Goal: Find specific page/section: Find specific page/section

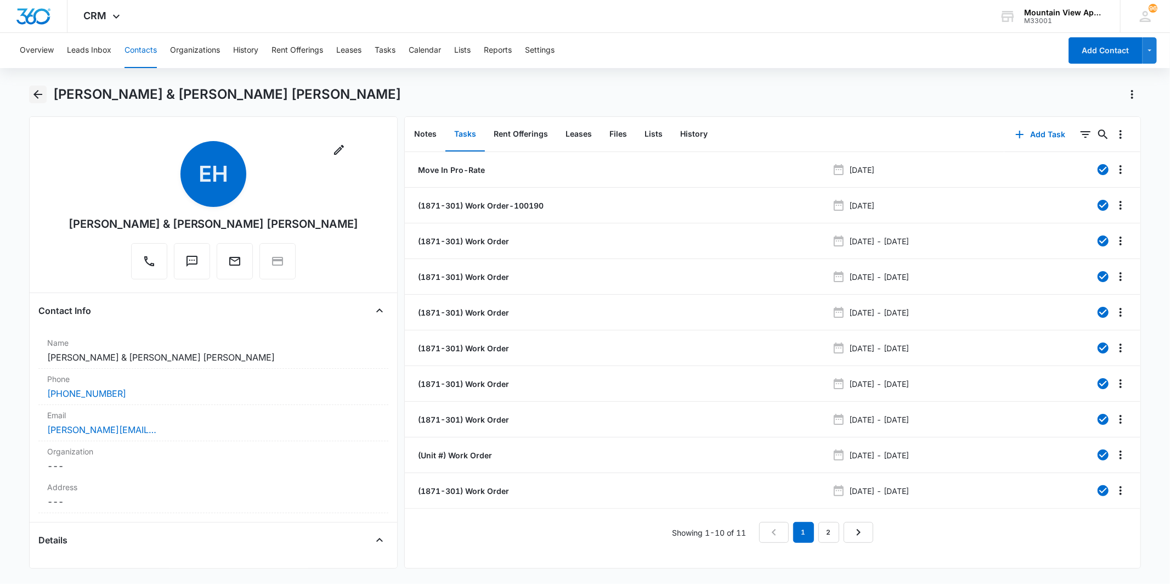
click at [39, 95] on icon "Back" at bounding box center [37, 94] width 13 height 13
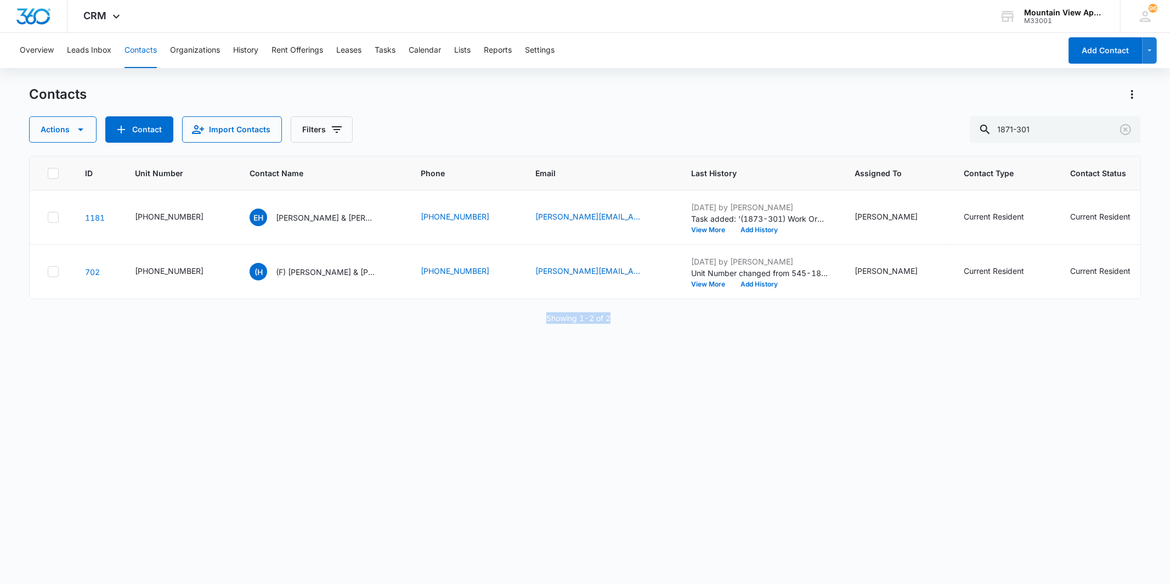
drag, startPoint x: 637, startPoint y: 331, endPoint x: 689, endPoint y: 331, distance: 52.7
click at [689, 324] on div "Showing 1-2 of 2" at bounding box center [584, 318] width 1111 height 12
drag, startPoint x: 689, startPoint y: 331, endPoint x: 548, endPoint y: 386, distance: 151.3
click at [548, 386] on div "ID Unit Number Contact Name Phone Email Last History Assigned To Contact Type C…" at bounding box center [584, 363] width 1111 height 414
click at [1073, 131] on input "1871-301" at bounding box center [1055, 129] width 171 height 26
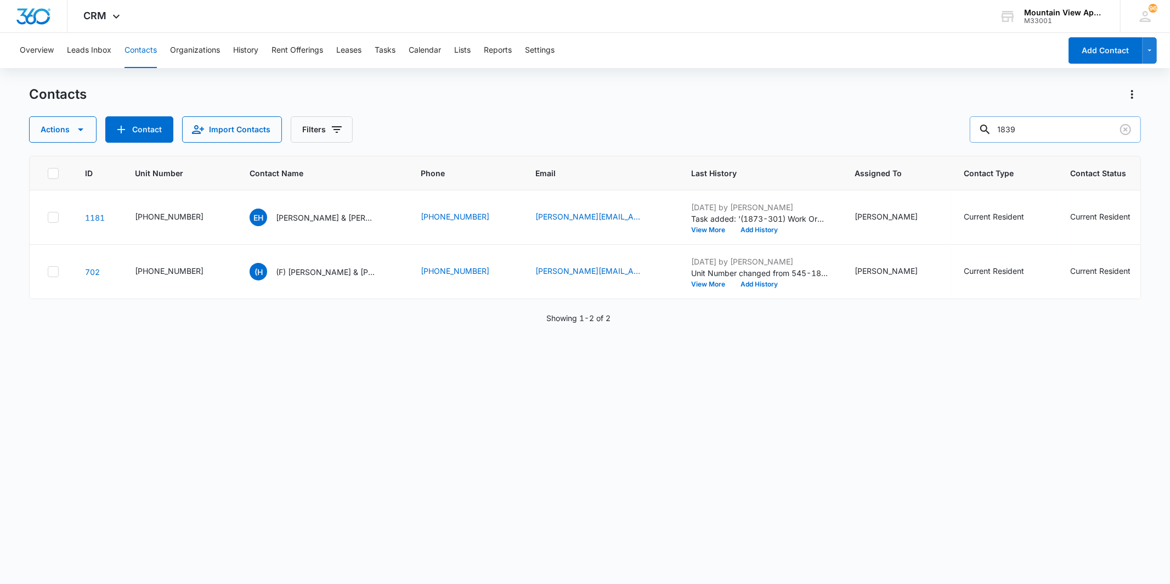
type input "1839"
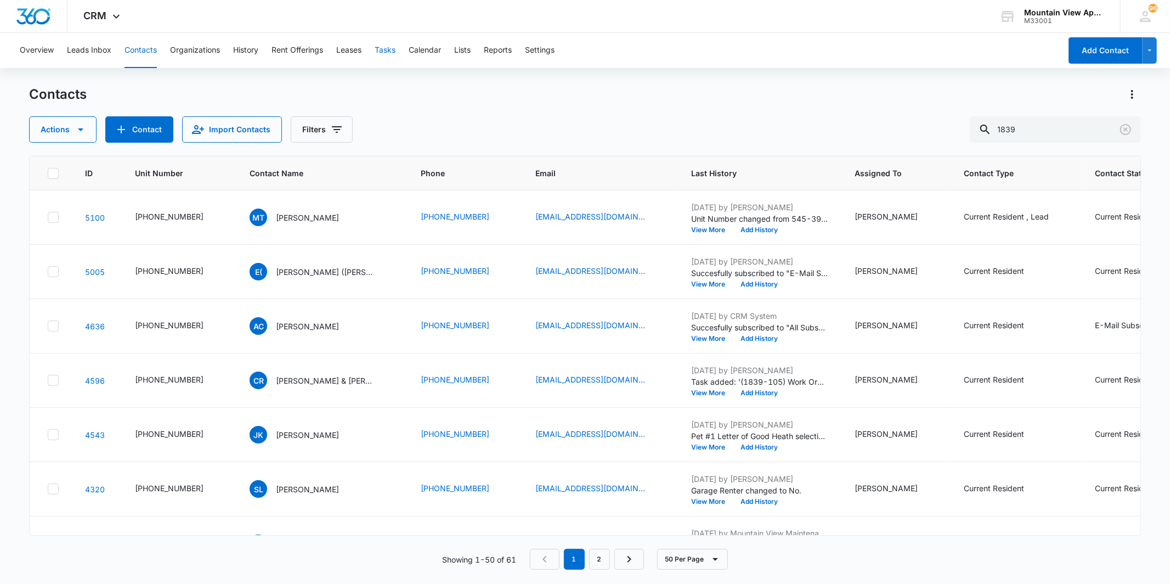
click at [390, 49] on button "Tasks" at bounding box center [385, 50] width 21 height 35
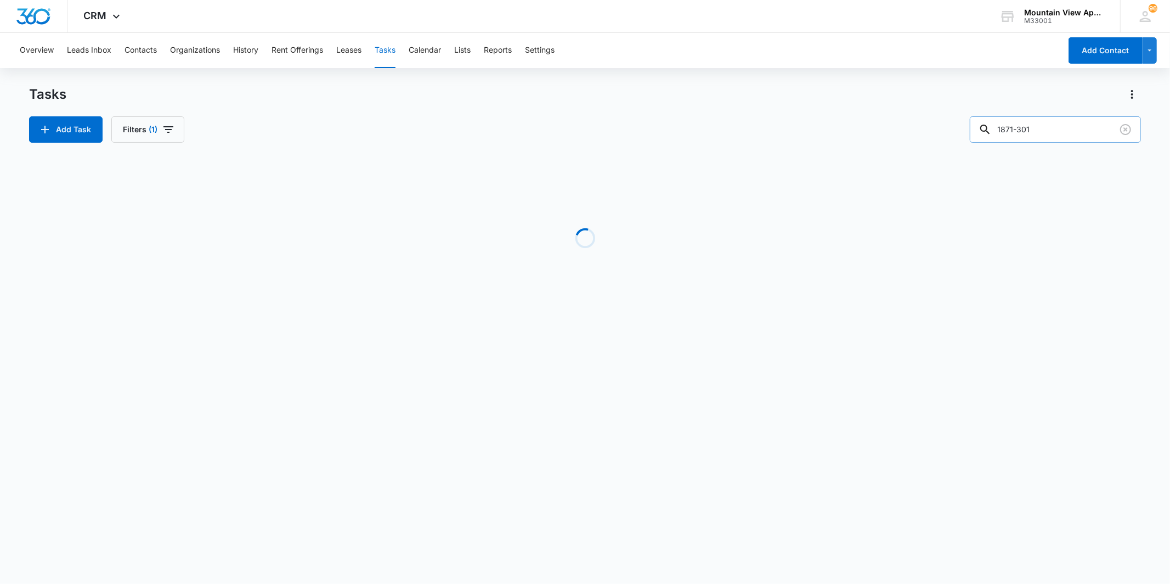
click at [1062, 136] on input "1871-301" at bounding box center [1055, 129] width 171 height 26
type input "1839"
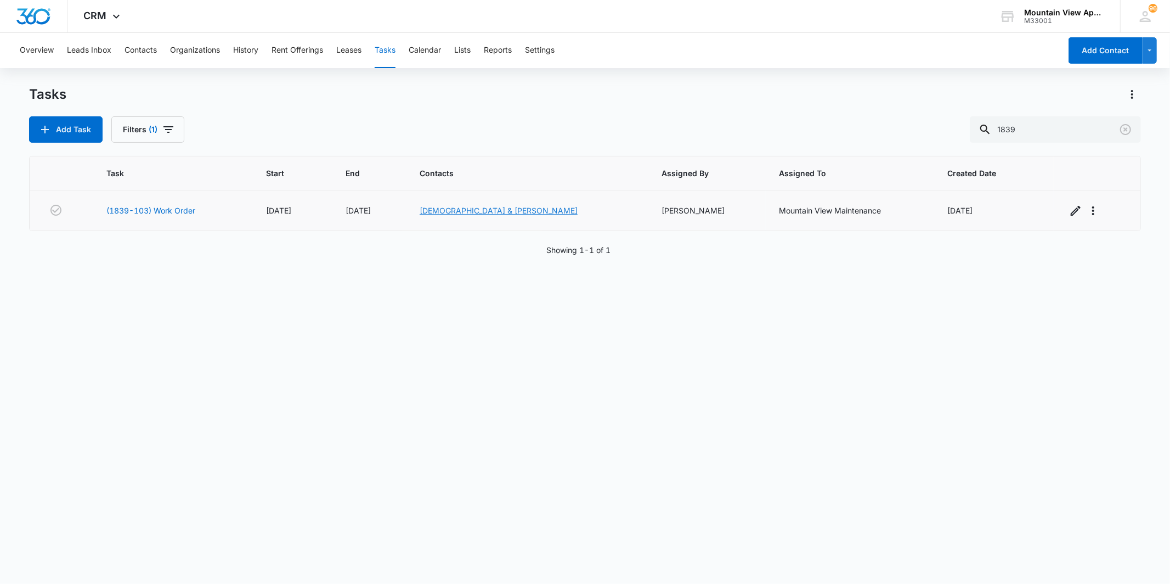
click at [503, 207] on link "Jesus & Nora Romo" at bounding box center [499, 210] width 158 height 9
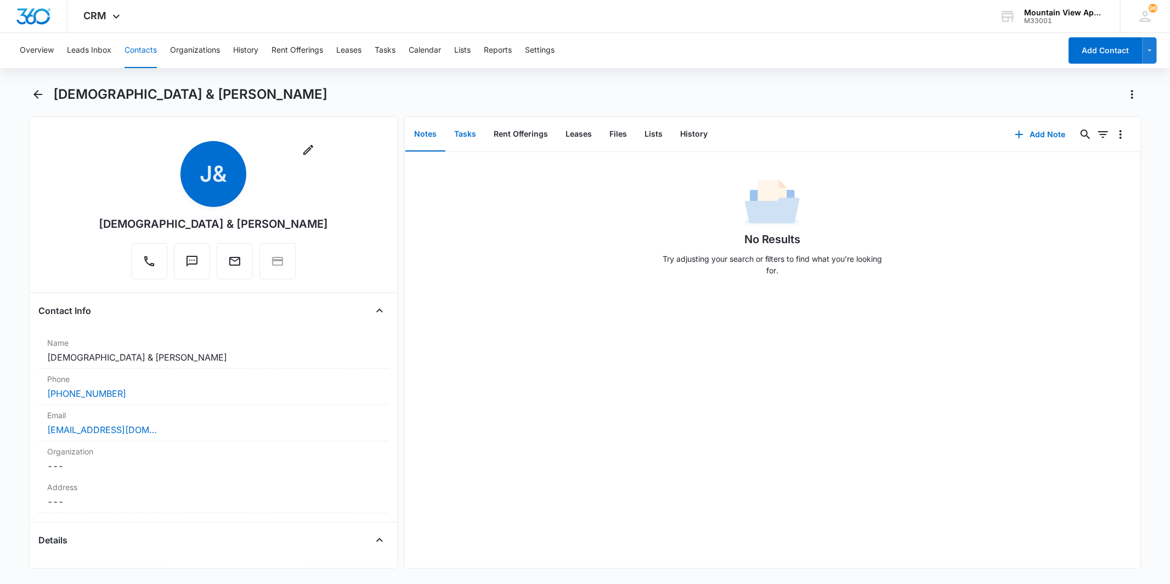
click at [467, 139] on button "Tasks" at bounding box center [464, 134] width 39 height 34
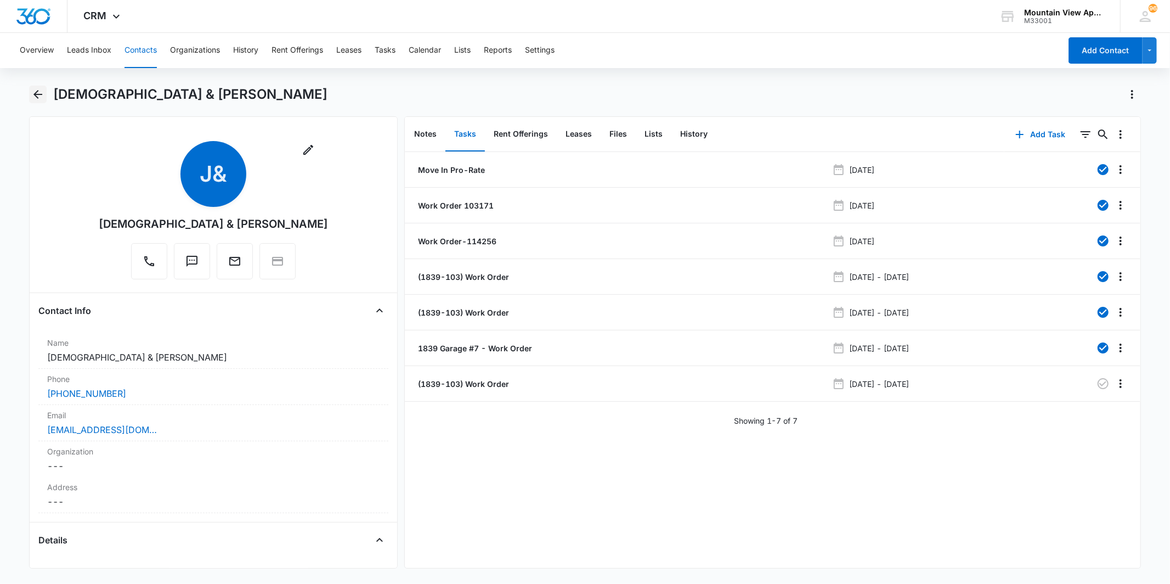
click at [36, 90] on icon "Back" at bounding box center [37, 94] width 13 height 13
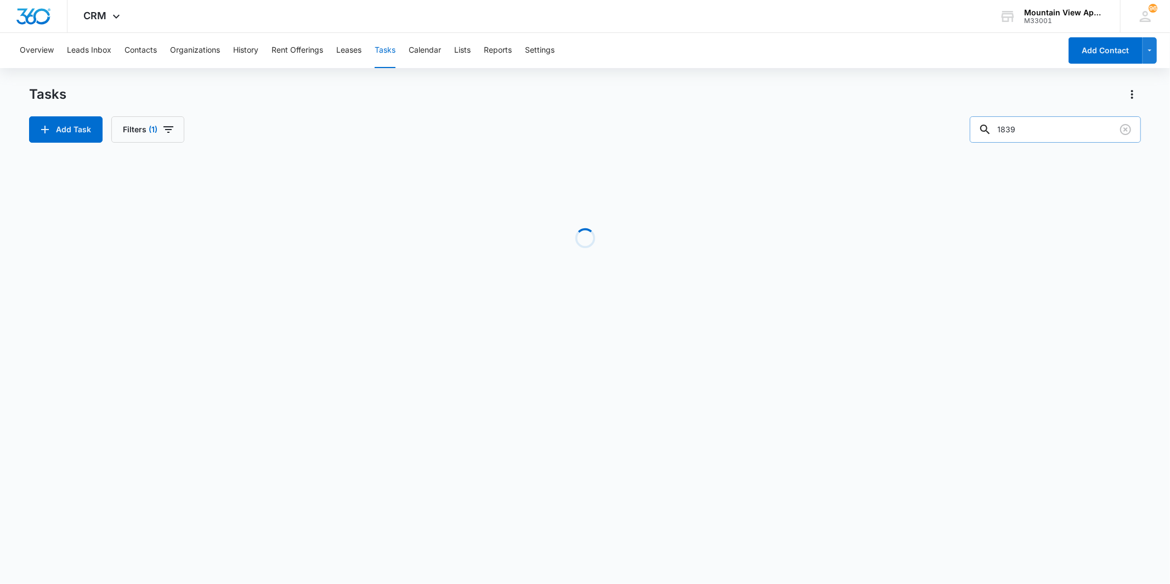
click at [1037, 129] on input "1839" at bounding box center [1055, 129] width 171 height 26
type input "1867"
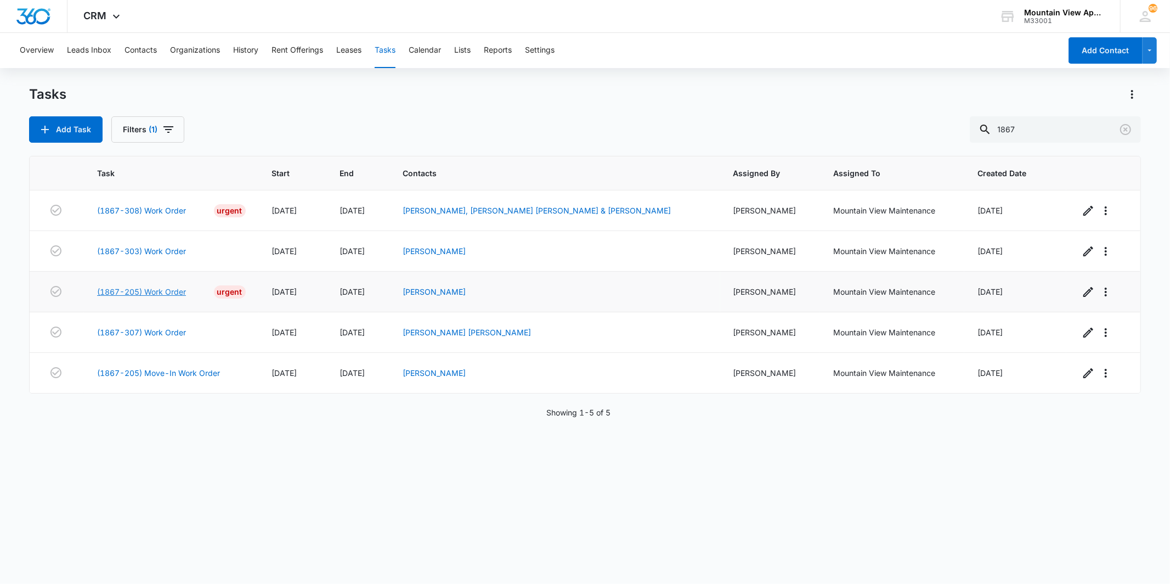
click at [154, 291] on link "(1867-205) Work Order" at bounding box center [141, 292] width 89 height 12
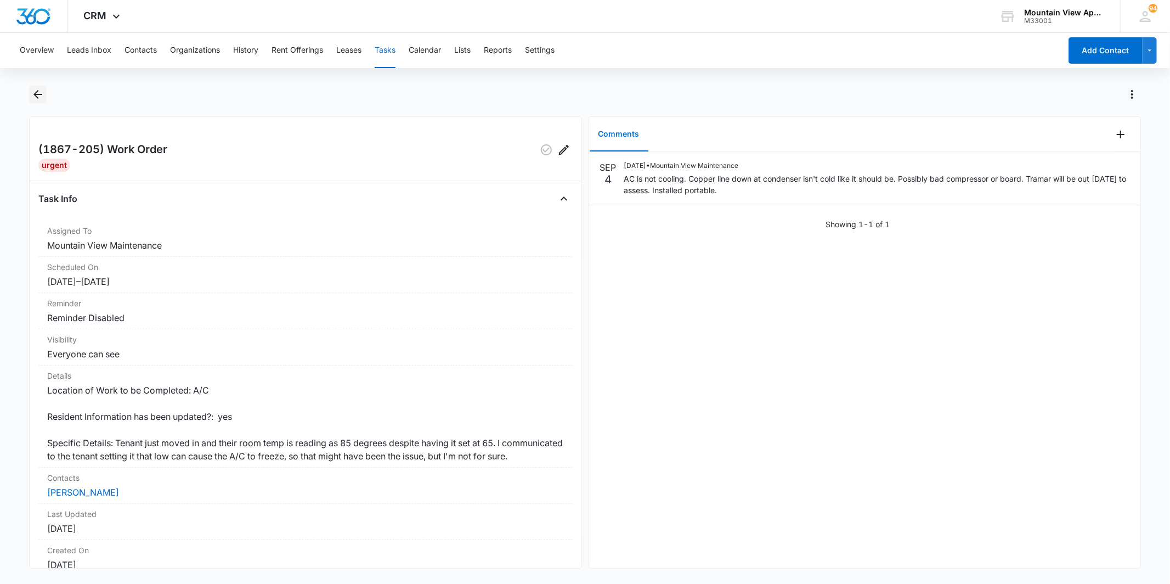
click at [31, 91] on icon "Back" at bounding box center [37, 94] width 13 height 13
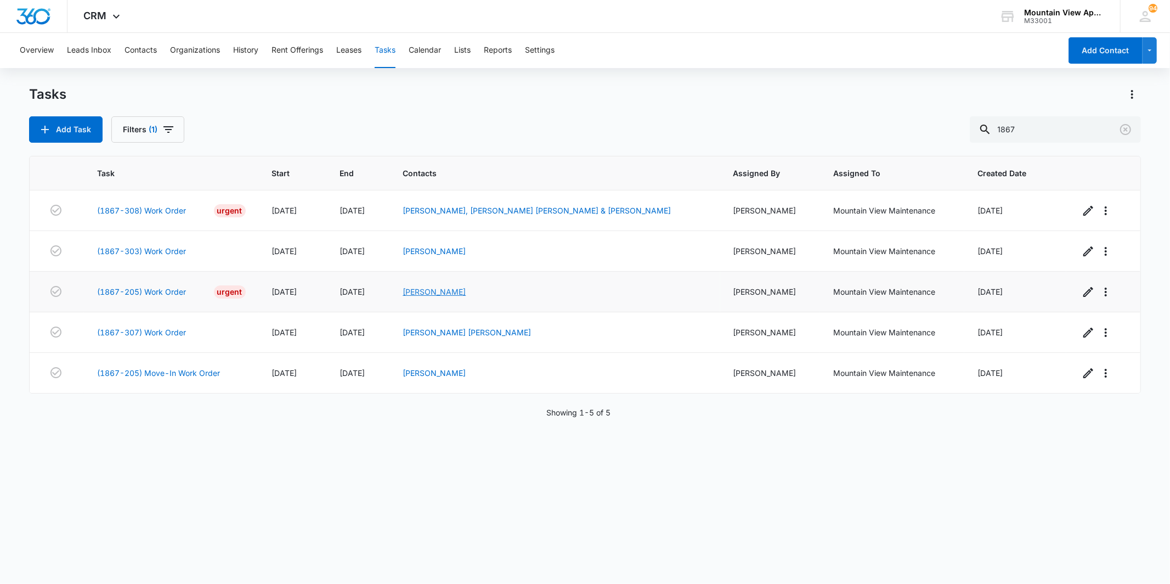
click at [450, 291] on link "[PERSON_NAME]" at bounding box center [434, 291] width 63 height 9
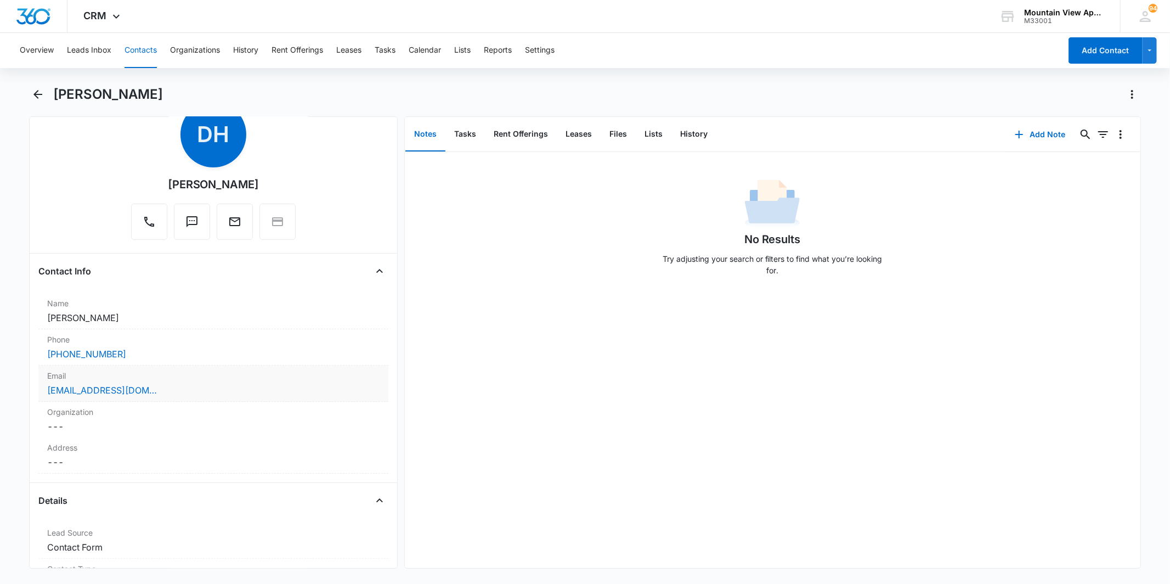
scroll to position [61, 0]
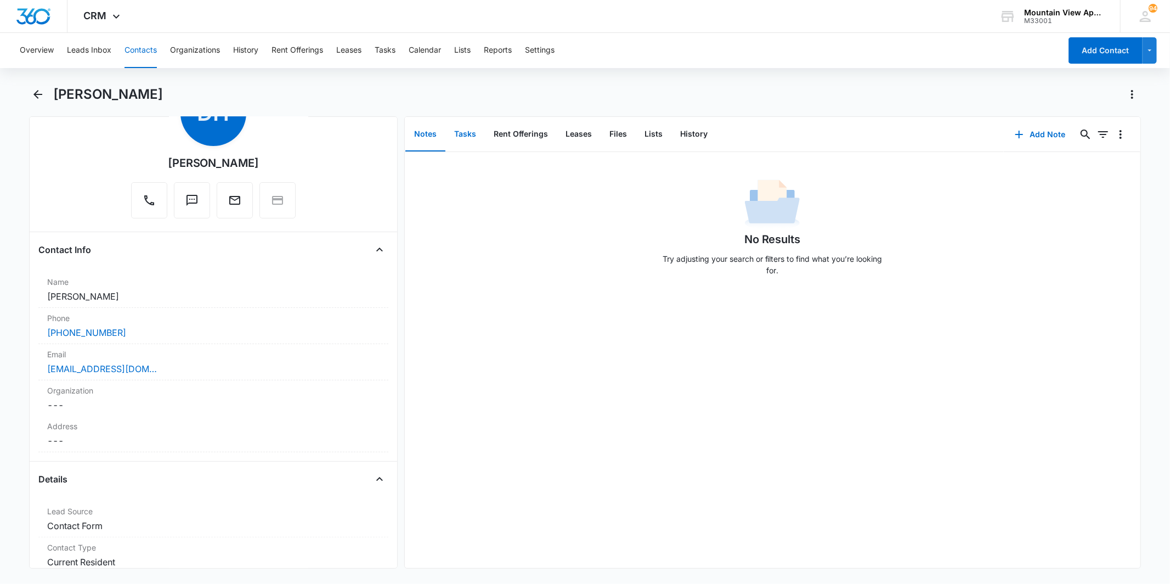
click at [470, 137] on button "Tasks" at bounding box center [464, 134] width 39 height 34
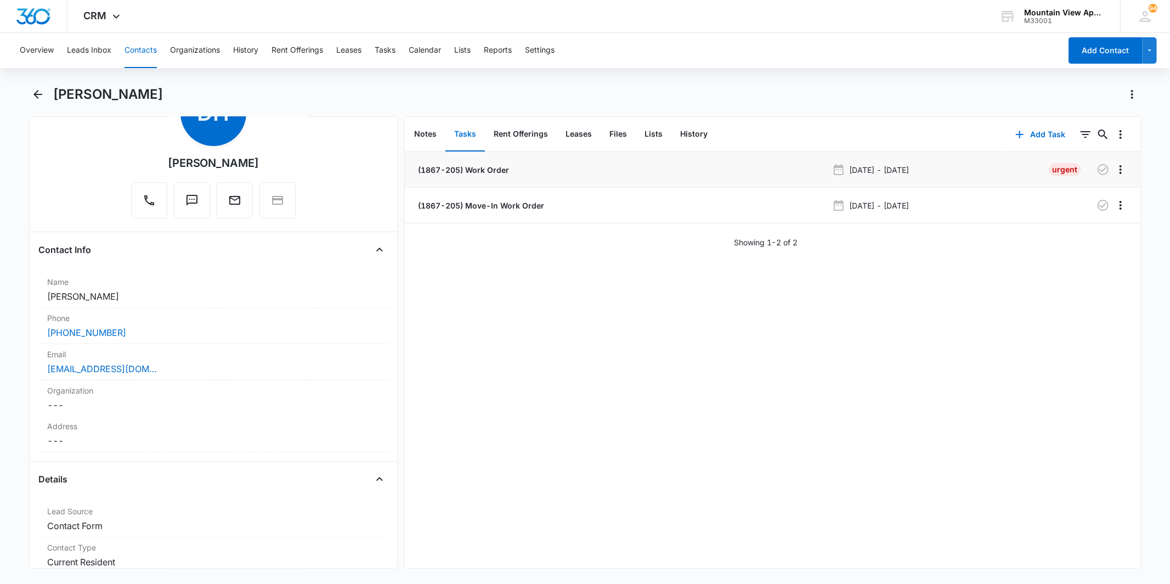
click at [496, 170] on p "(1867-205) Work Order" at bounding box center [462, 170] width 93 height 12
